Goal: Task Accomplishment & Management: Use online tool/utility

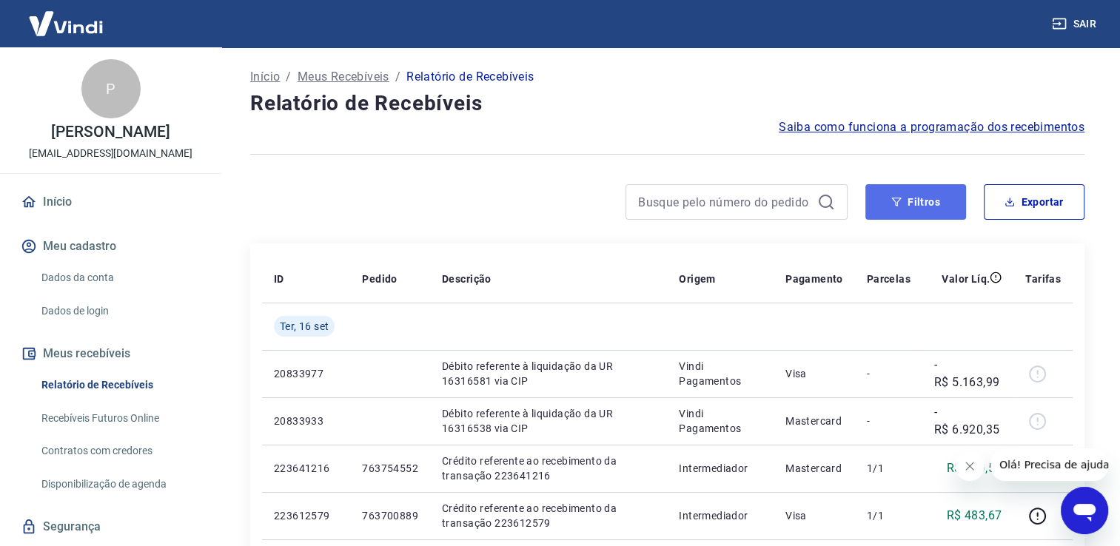
click at [933, 201] on button "Filtros" at bounding box center [916, 202] width 101 height 36
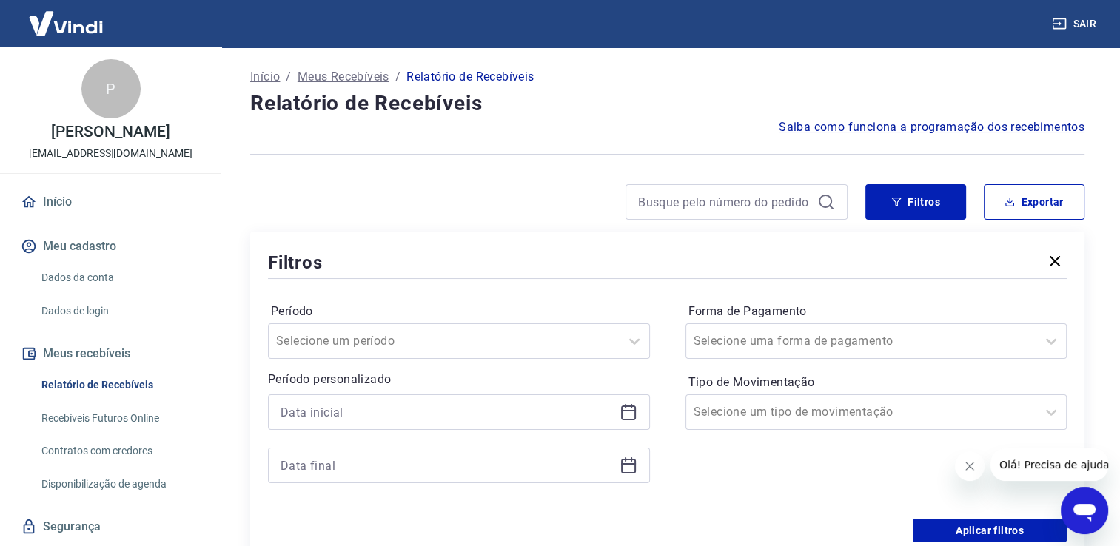
click at [617, 410] on div at bounding box center [459, 413] width 382 height 36
click at [621, 412] on icon at bounding box center [628, 413] width 15 height 15
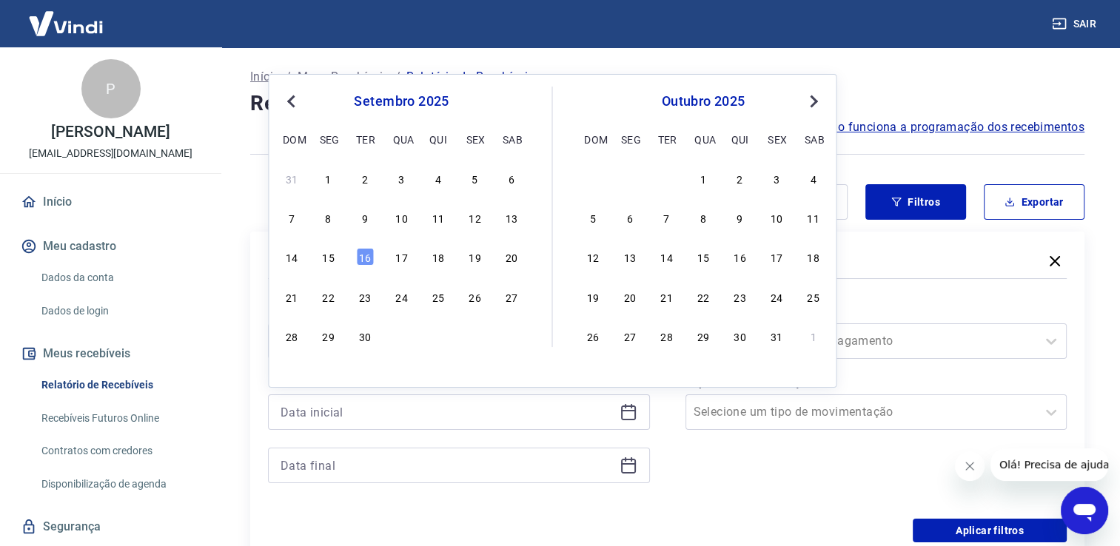
click at [335, 256] on div "15" at bounding box center [329, 257] width 18 height 18
type input "[DATE]"
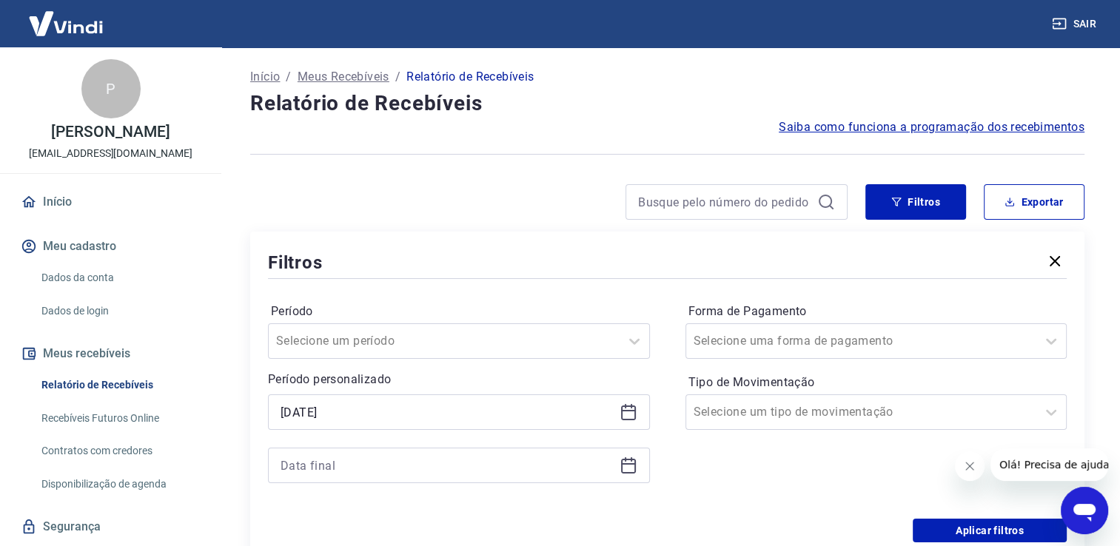
click at [629, 469] on icon at bounding box center [629, 466] width 18 height 18
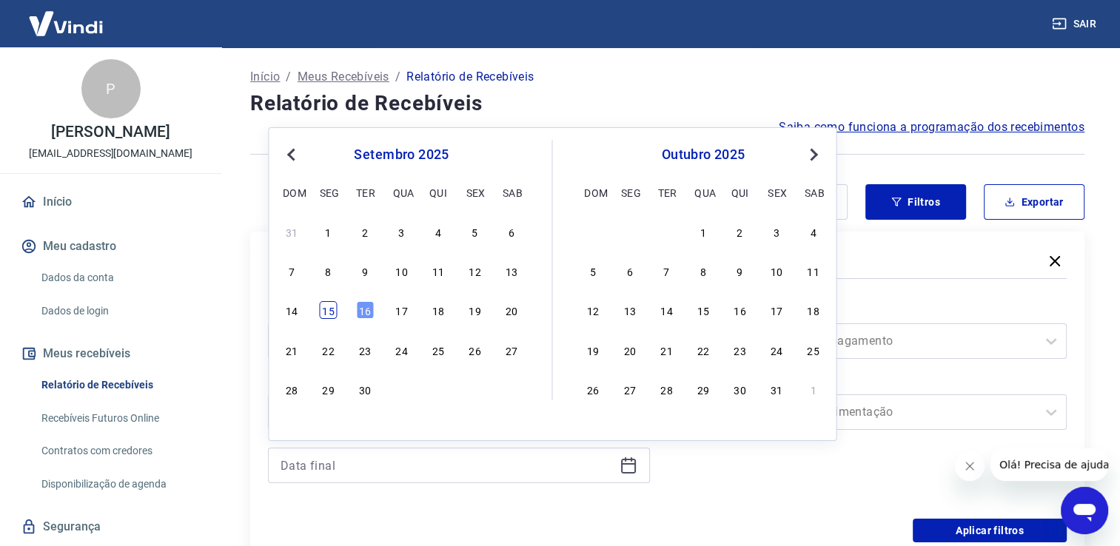
click at [332, 312] on div "15" at bounding box center [329, 310] width 18 height 18
type input "[DATE]"
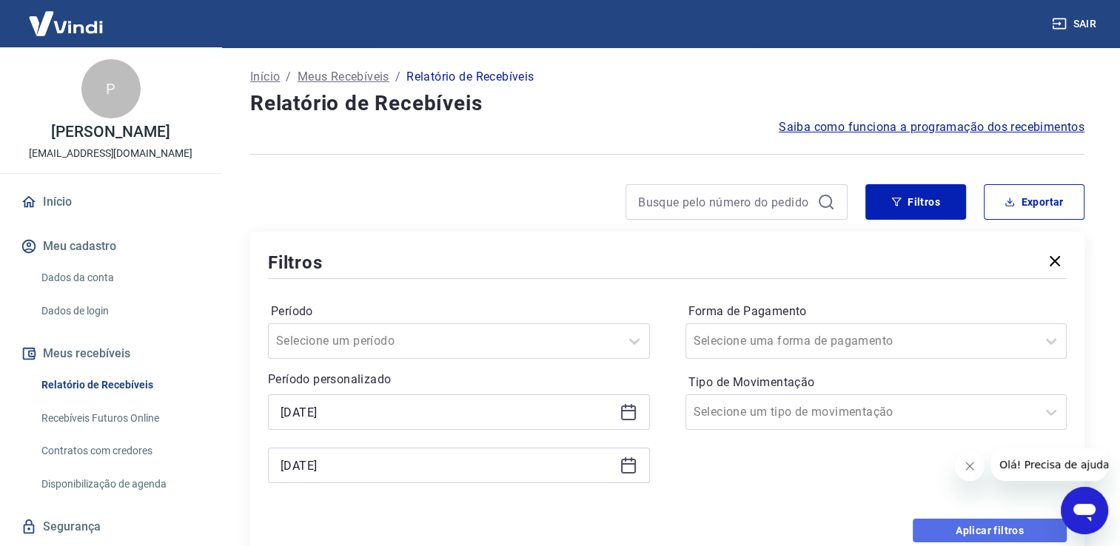
click at [992, 535] on button "Aplicar filtros" at bounding box center [990, 531] width 154 height 24
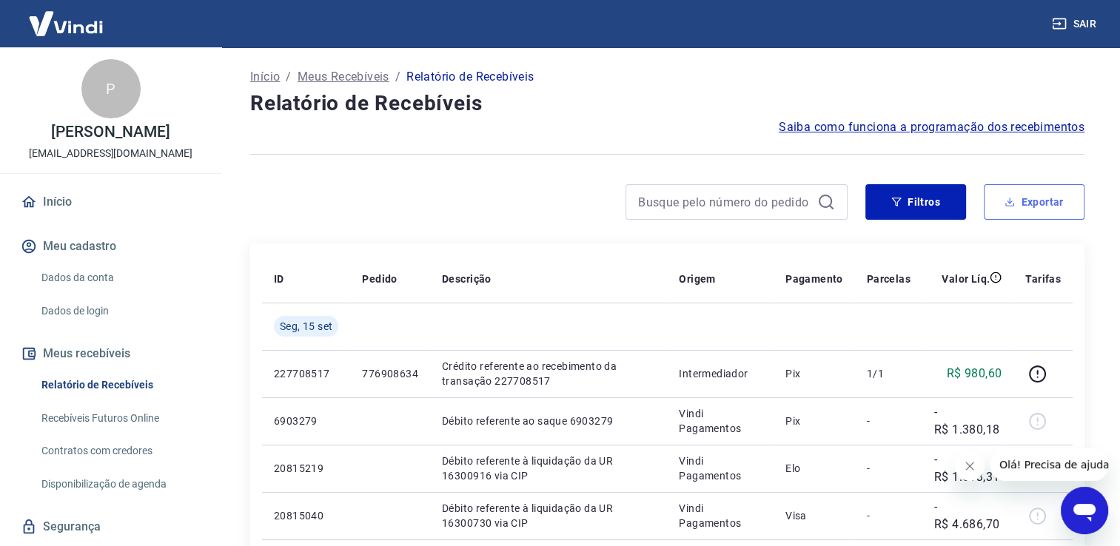
click at [1027, 212] on button "Exportar" at bounding box center [1034, 202] width 101 height 36
type input "[DATE]"
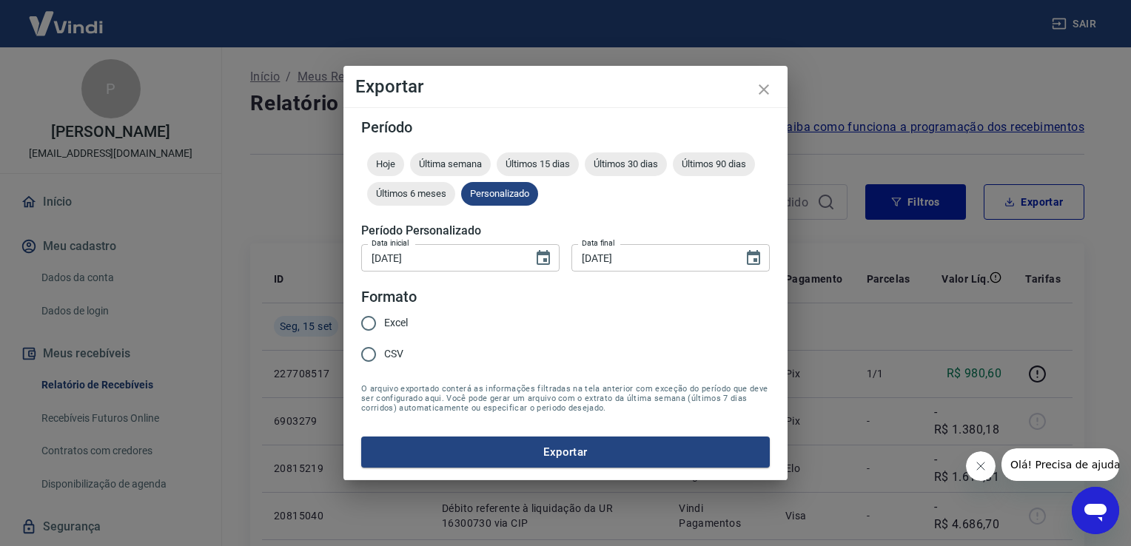
click at [405, 323] on span "Excel" at bounding box center [396, 323] width 24 height 16
click at [384, 323] on input "Excel" at bounding box center [368, 323] width 31 height 31
radio input "true"
drag, startPoint x: 504, startPoint y: 450, endPoint x: 489, endPoint y: 449, distance: 15.6
click at [500, 450] on button "Exportar" at bounding box center [565, 452] width 409 height 31
